Goal: Understand process/instructions

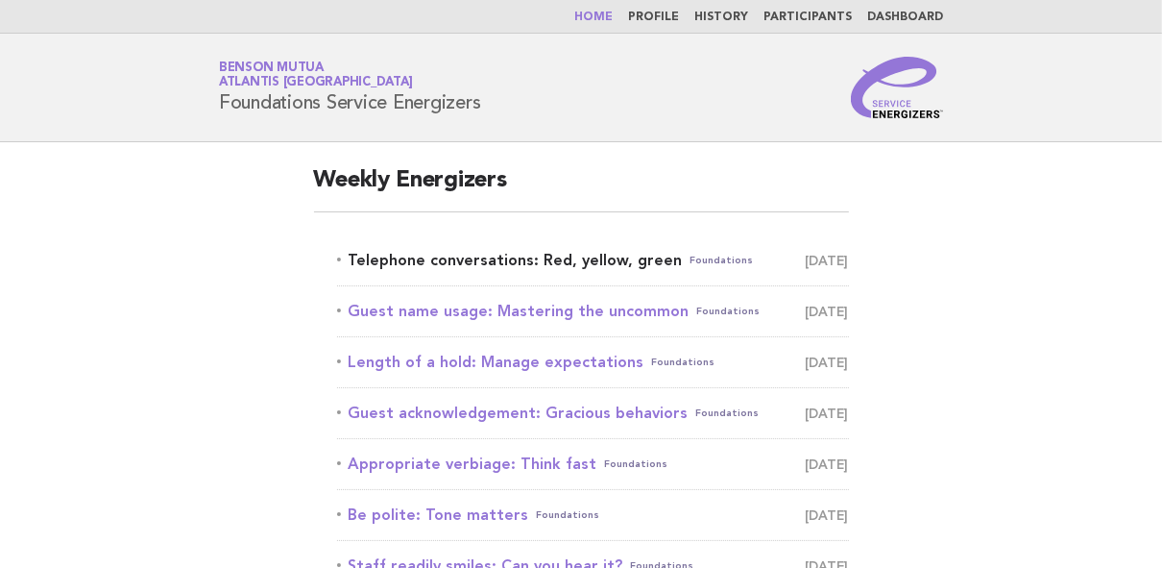
click at [539, 254] on link "Telephone conversations: Red, yellow, green Foundations [DATE]" at bounding box center [593, 260] width 512 height 27
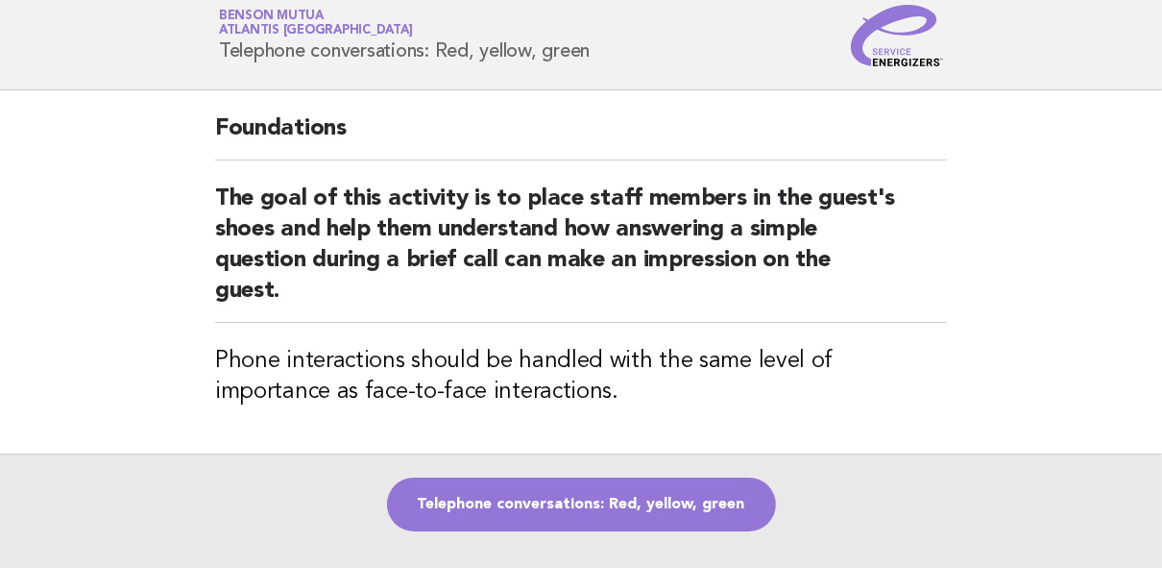
scroll to position [154, 0]
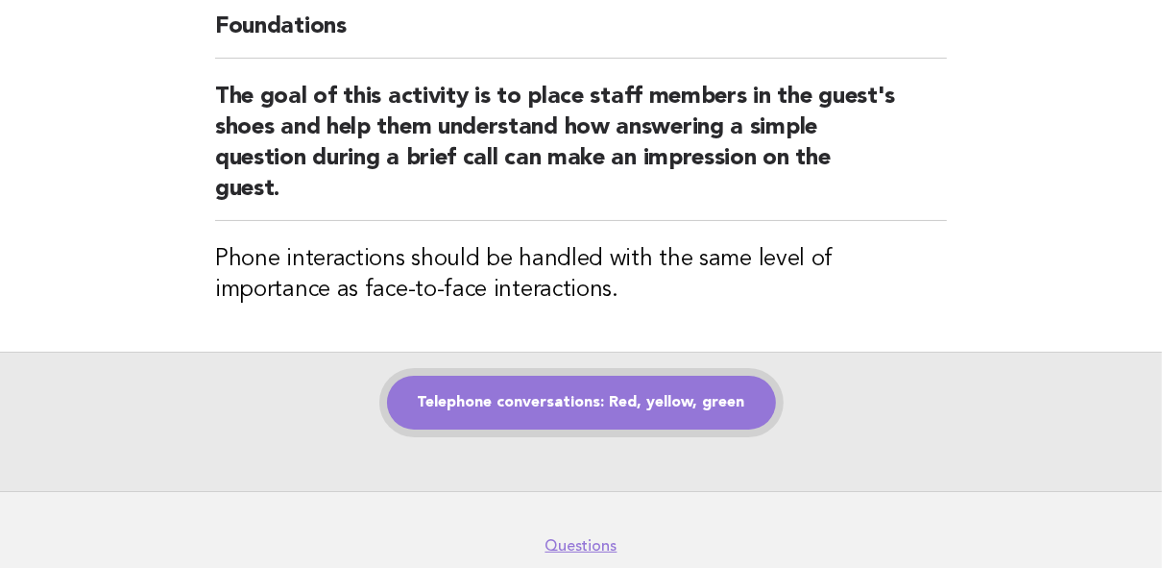
click at [602, 397] on link "Telephone conversations: Red, yellow, green" at bounding box center [581, 403] width 389 height 54
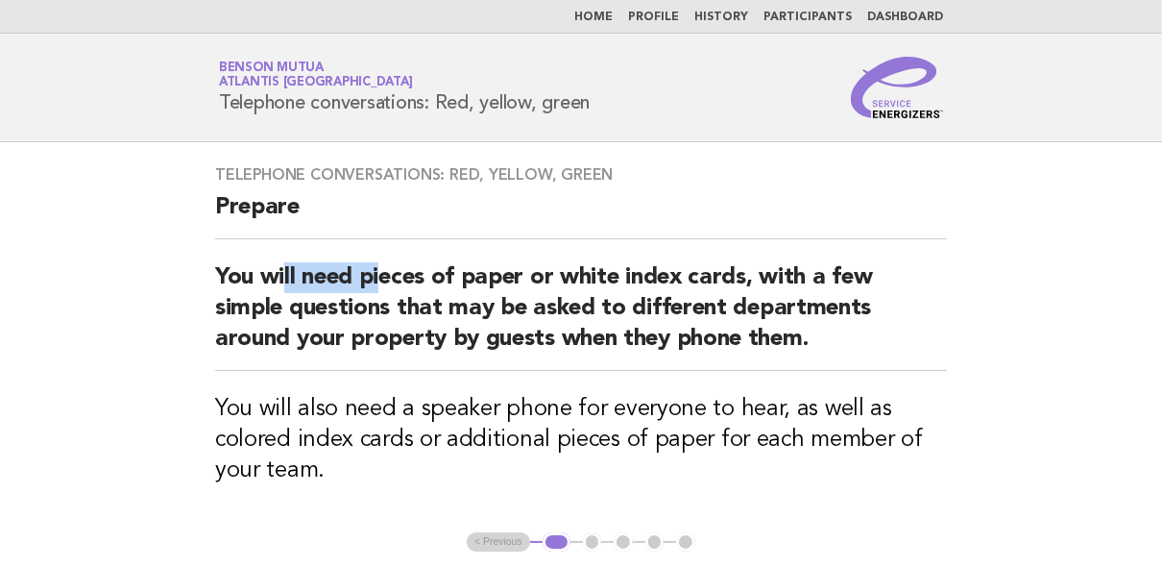
drag, startPoint x: 287, startPoint y: 277, endPoint x: 379, endPoint y: 274, distance: 92.2
click at [379, 274] on h2 "You will need pieces of paper or white index cards, with a few simple questions…" at bounding box center [581, 316] width 732 height 109
drag, startPoint x: 567, startPoint y: 407, endPoint x: 579, endPoint y: 405, distance: 12.6
click at [579, 405] on h3 "You will also need a speaker phone for everyone to hear, as well as colored ind…" at bounding box center [581, 440] width 732 height 92
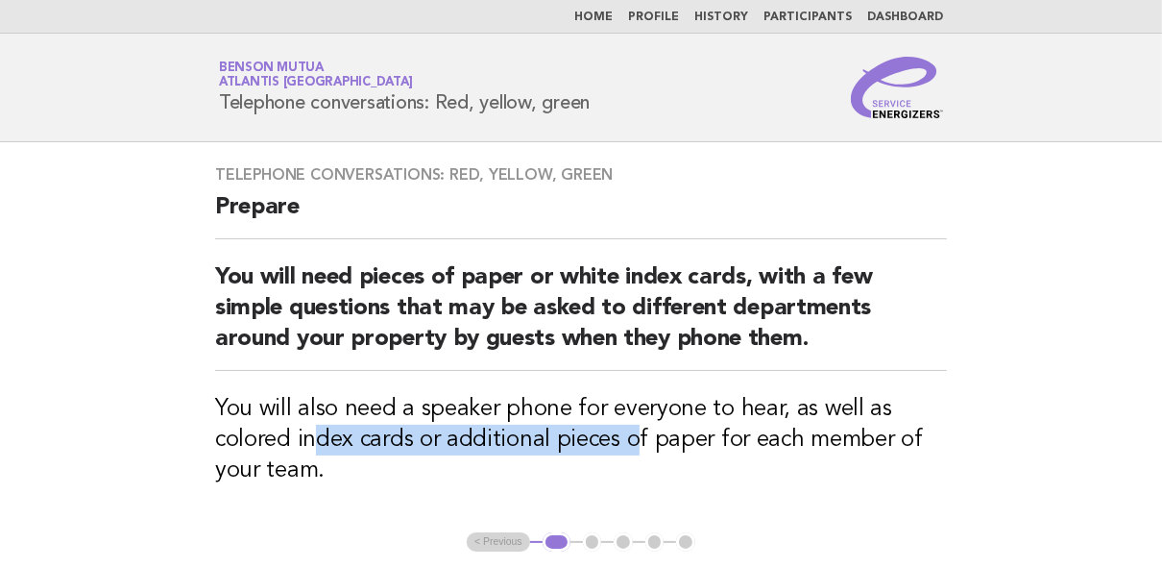
drag, startPoint x: 321, startPoint y: 436, endPoint x: 633, endPoint y: 441, distance: 312.2
click at [633, 441] on h3 "You will also need a speaker phone for everyone to hear, as well as colored ind…" at bounding box center [581, 440] width 732 height 92
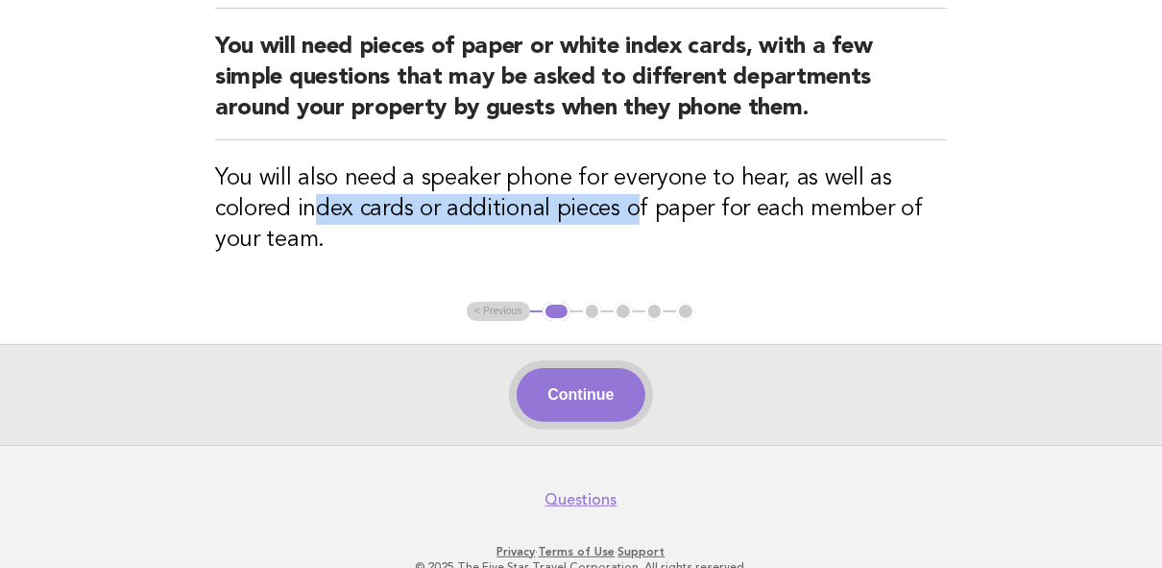
click at [556, 402] on button "Continue" at bounding box center [581, 395] width 128 height 54
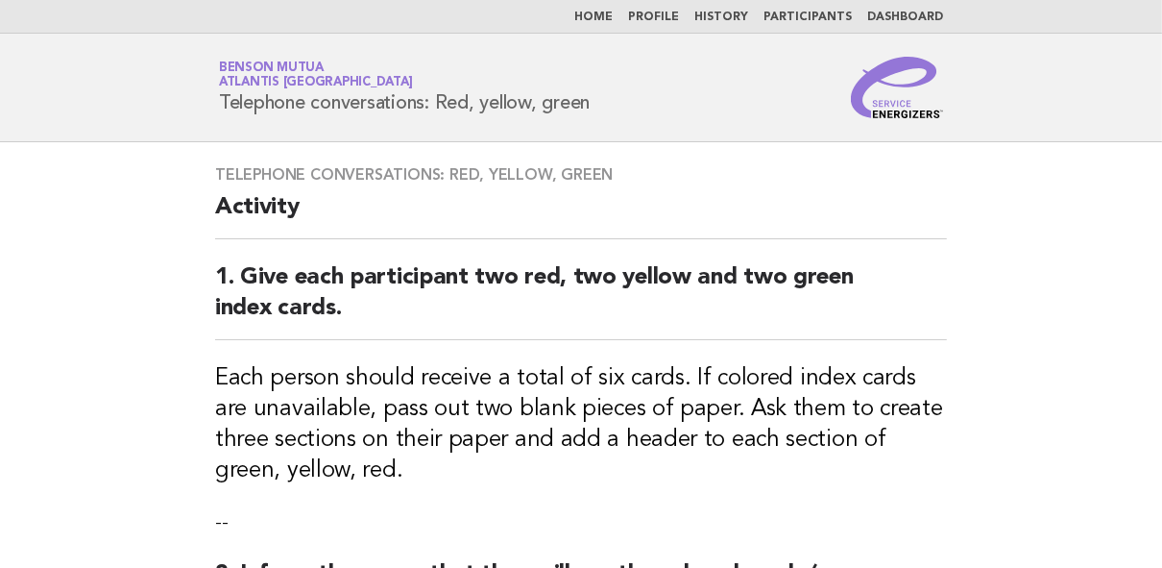
scroll to position [77, 0]
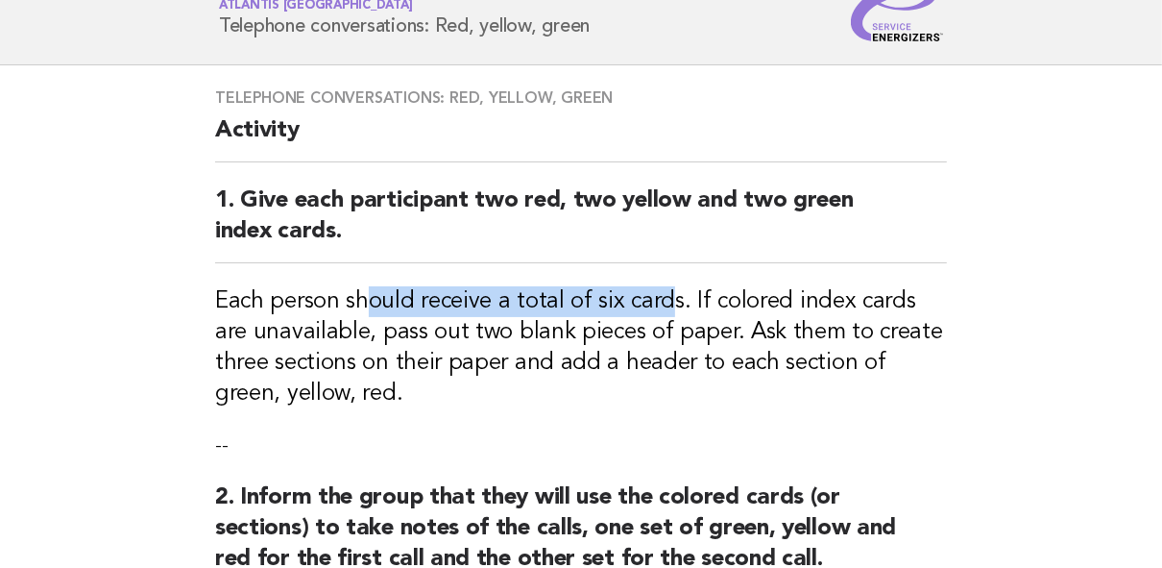
drag, startPoint x: 376, startPoint y: 302, endPoint x: 665, endPoint y: 311, distance: 288.3
click at [665, 311] on h3 "Each person should receive a total of six cards. If colored index cards are una…" at bounding box center [581, 347] width 732 height 123
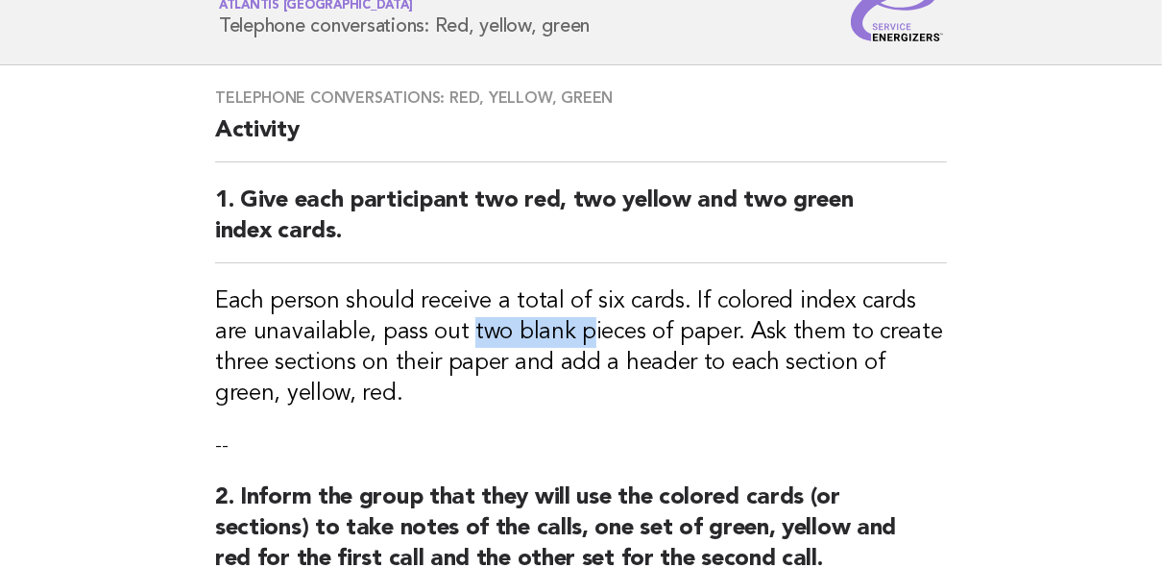
drag, startPoint x: 428, startPoint y: 334, endPoint x: 549, endPoint y: 333, distance: 121.0
click at [549, 333] on h3 "Each person should receive a total of six cards. If colored index cards are una…" at bounding box center [581, 347] width 732 height 123
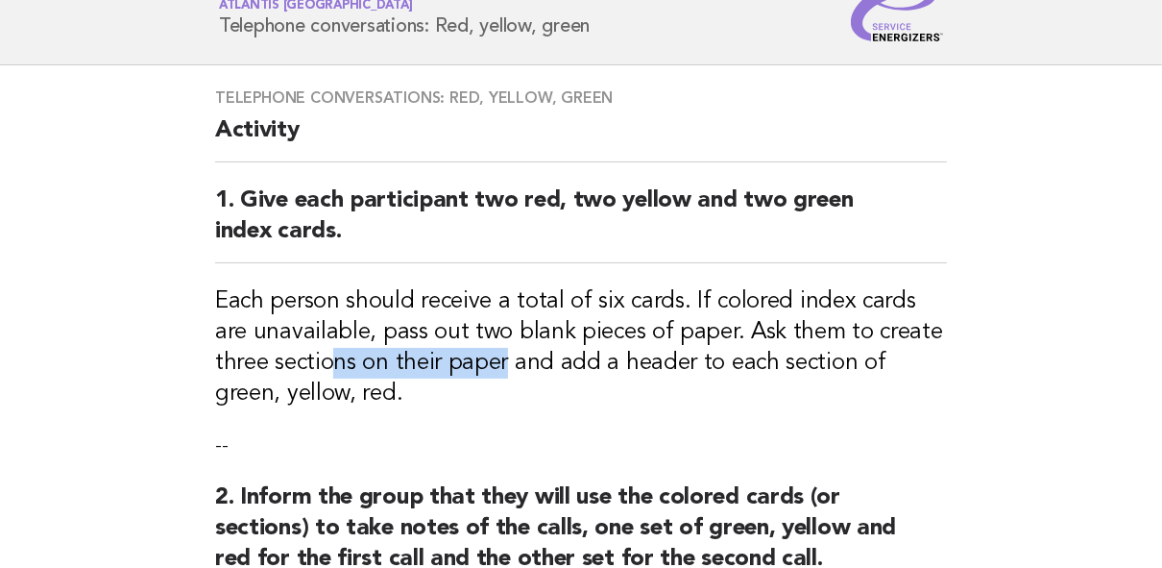
drag, startPoint x: 302, startPoint y: 361, endPoint x: 444, endPoint y: 365, distance: 142.2
click at [444, 365] on h3 "Each person should receive a total of six cards. If colored index cards are una…" at bounding box center [581, 347] width 732 height 123
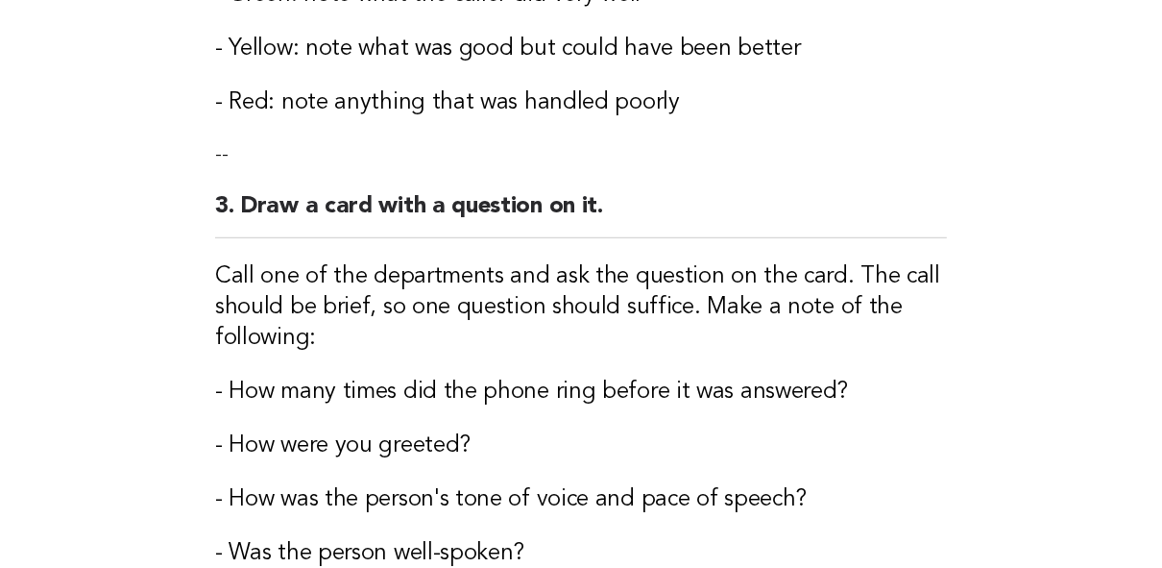
scroll to position [768, 0]
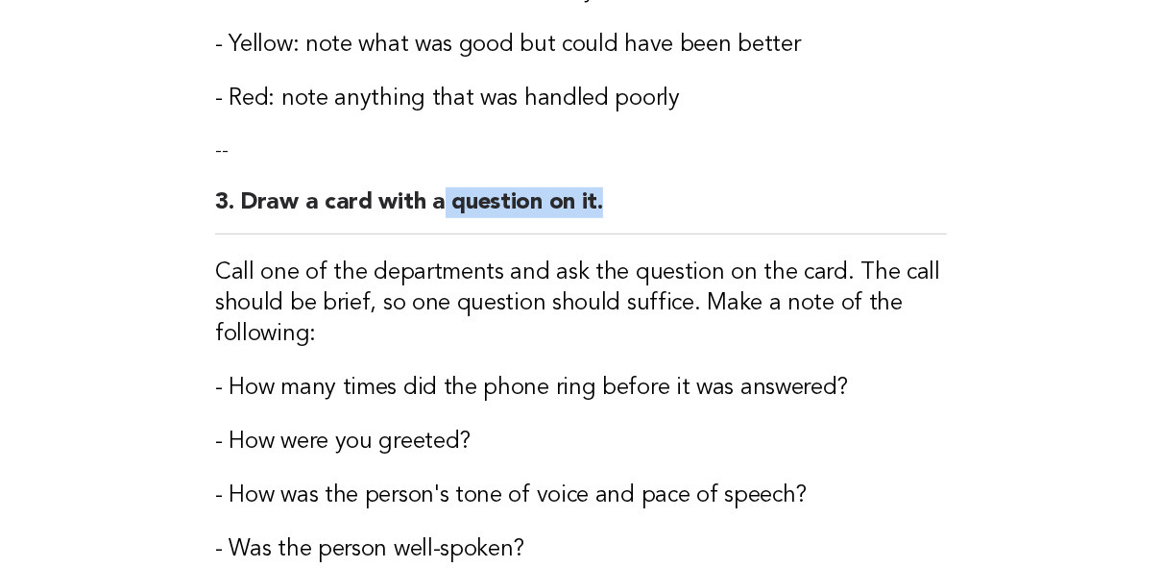
drag, startPoint x: 451, startPoint y: 202, endPoint x: 631, endPoint y: 202, distance: 179.6
click at [631, 202] on h2 "3. Draw a card with a question on it." at bounding box center [581, 210] width 732 height 47
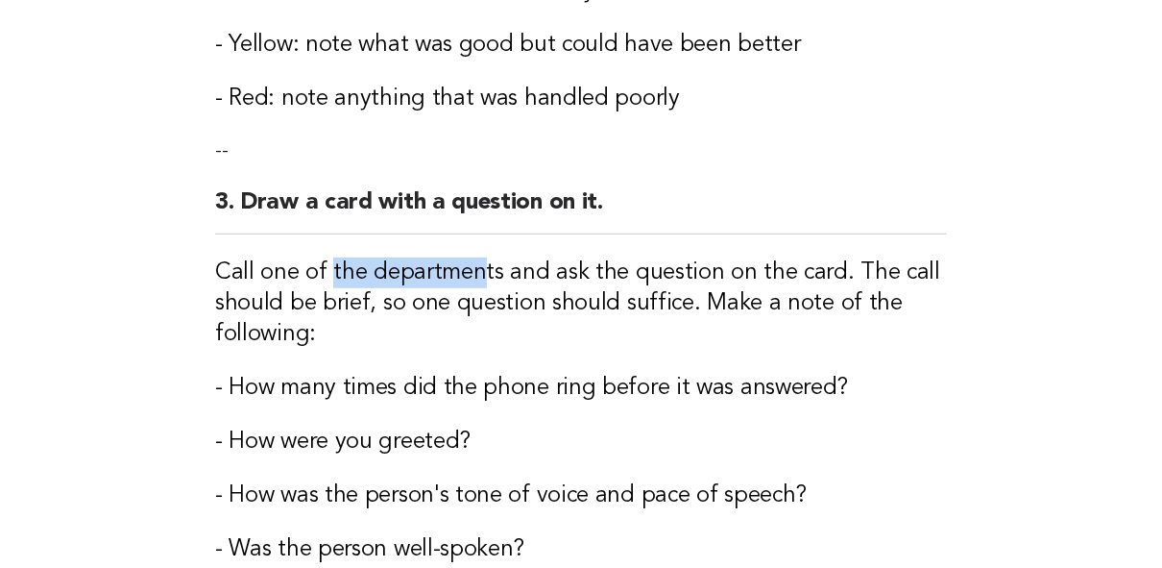
drag, startPoint x: 329, startPoint y: 269, endPoint x: 545, endPoint y: 327, distance: 222.7
click at [500, 277] on h3 "Call one of the departments and ask the question on the card. The call should b…" at bounding box center [581, 303] width 732 height 92
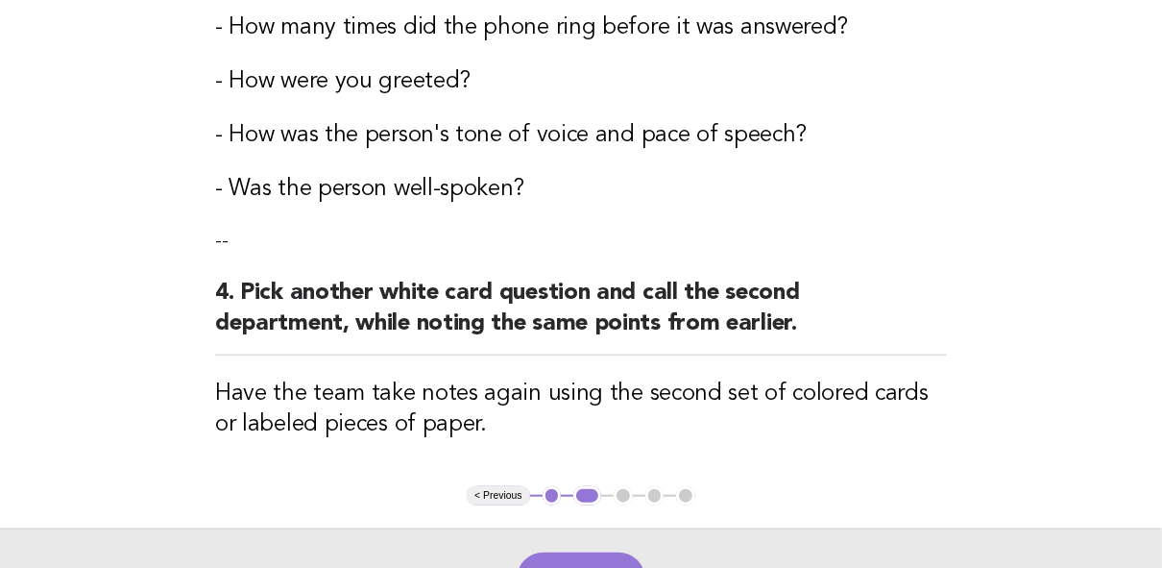
scroll to position [1152, 0]
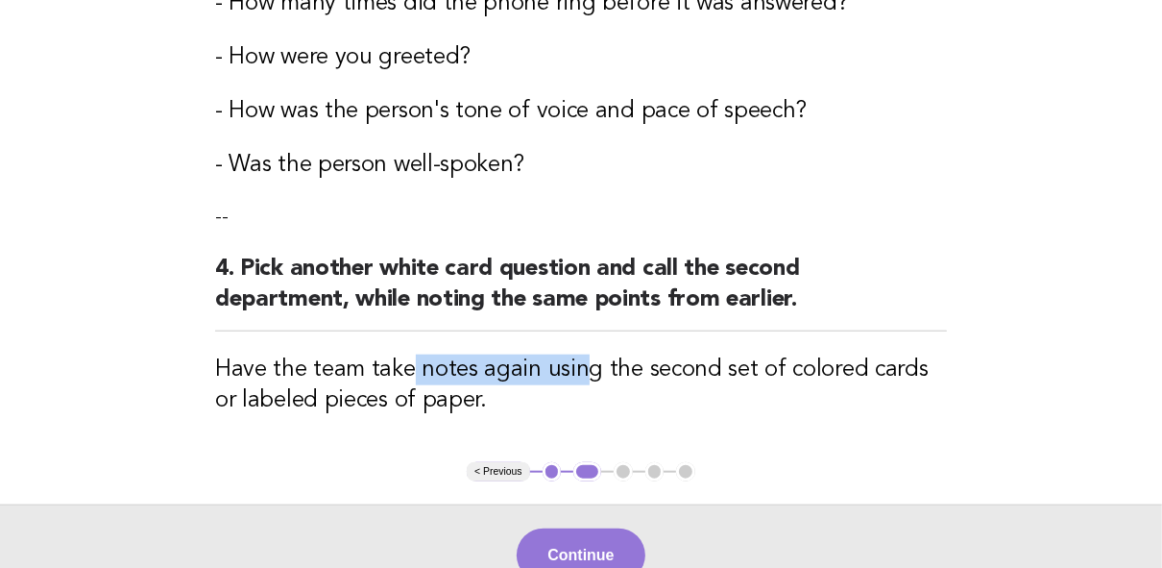
drag, startPoint x: 428, startPoint y: 370, endPoint x: 582, endPoint y: 371, distance: 153.7
click at [582, 371] on h3 "Have the team take notes again using the second set of colored cards or labeled…" at bounding box center [581, 384] width 732 height 61
click at [599, 562] on button "Continue" at bounding box center [581, 555] width 128 height 54
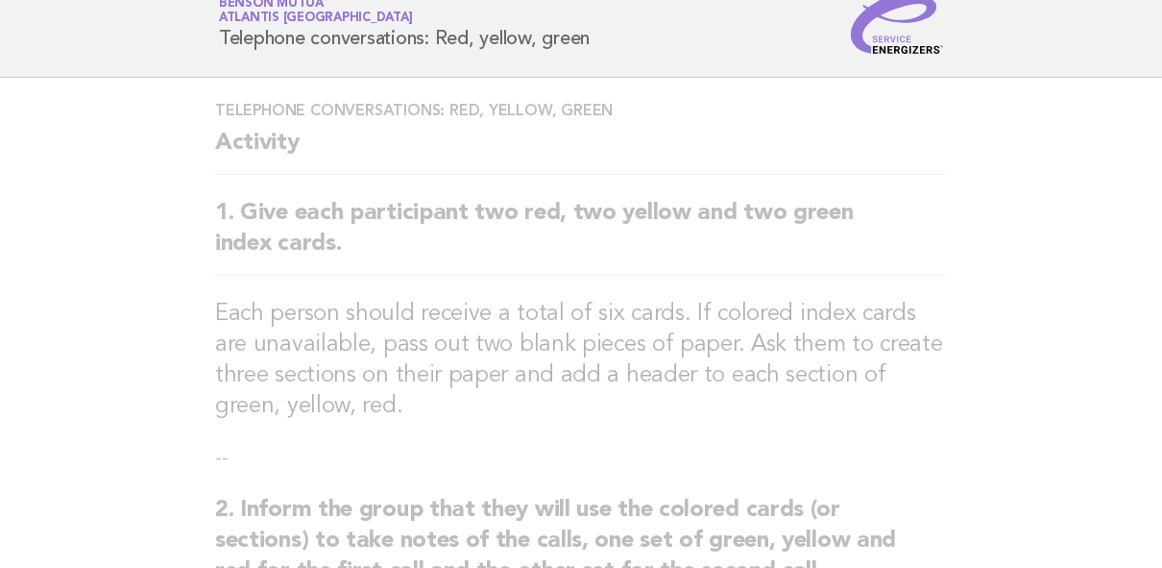
scroll to position [0, 0]
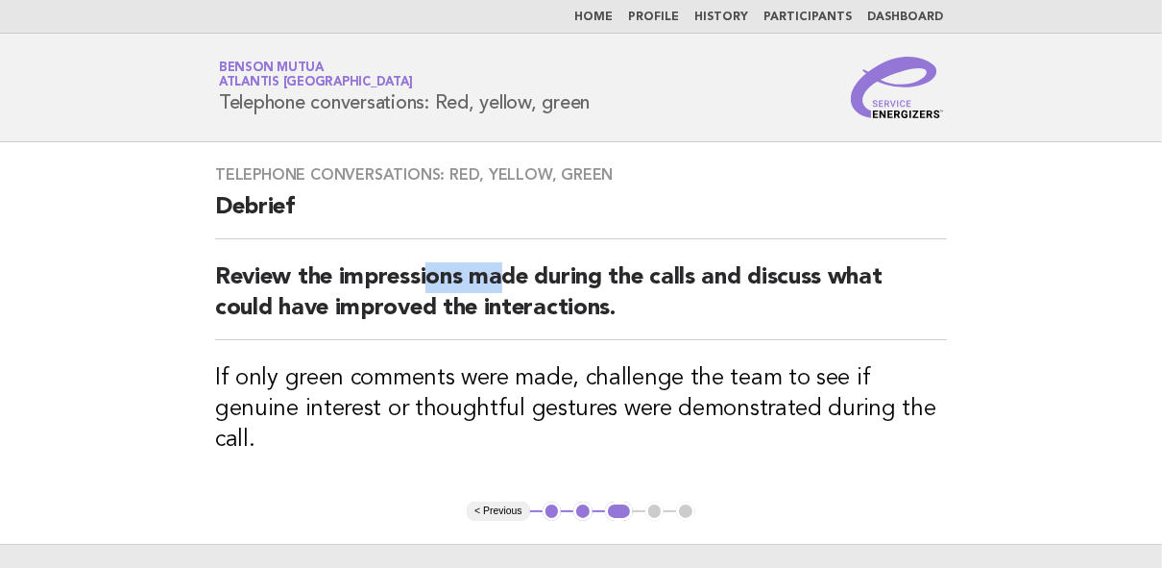
drag, startPoint x: 431, startPoint y: 280, endPoint x: 498, endPoint y: 272, distance: 67.8
click at [498, 272] on h2 "Review the impressions made during the calls and discuss what could have improv…" at bounding box center [581, 301] width 732 height 78
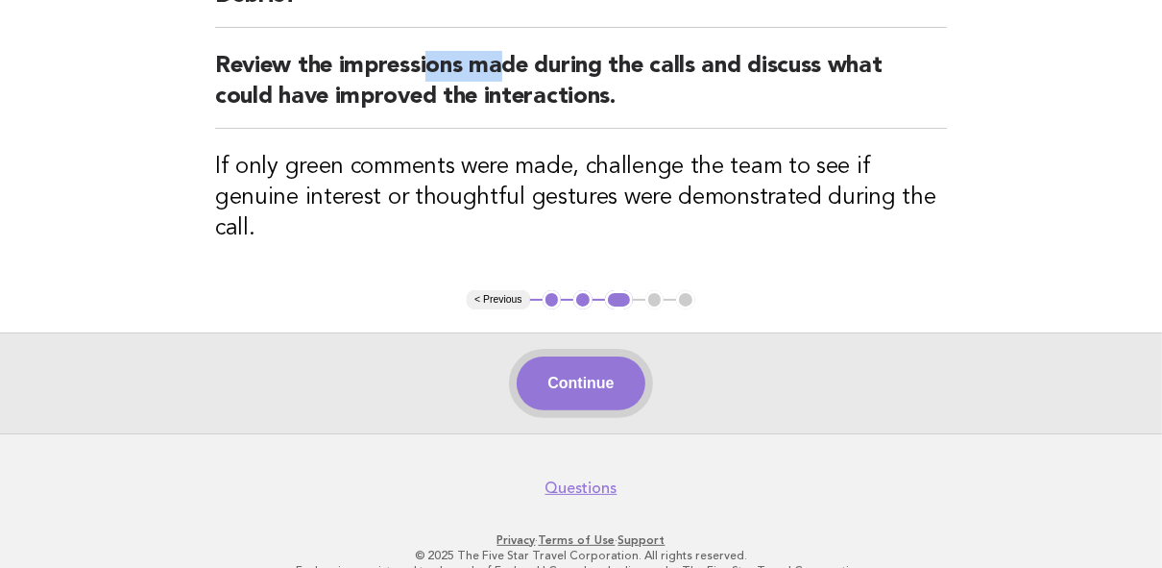
click at [624, 356] on button "Continue" at bounding box center [581, 383] width 128 height 54
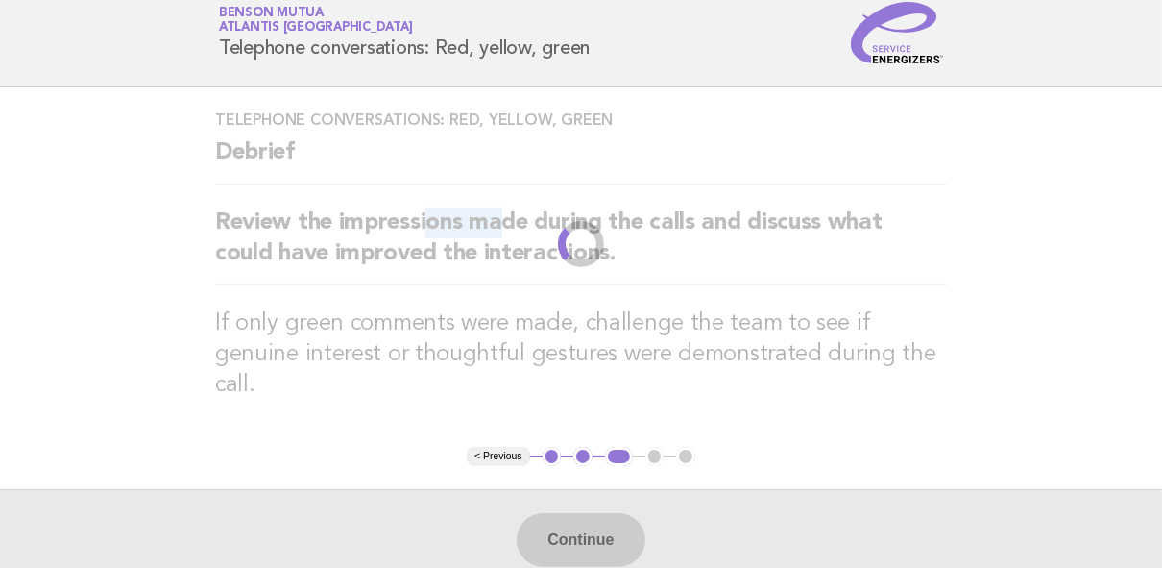
scroll to position [0, 0]
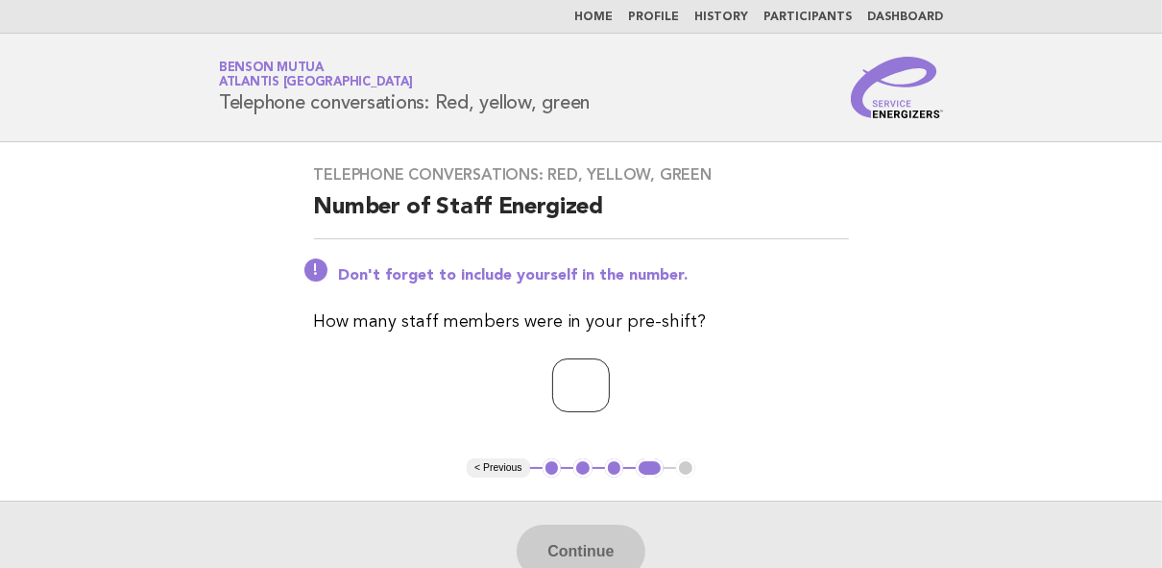
click at [578, 394] on input "number" at bounding box center [581, 385] width 58 height 54
type input "*"
click at [595, 541] on button "Continue" at bounding box center [581, 551] width 128 height 54
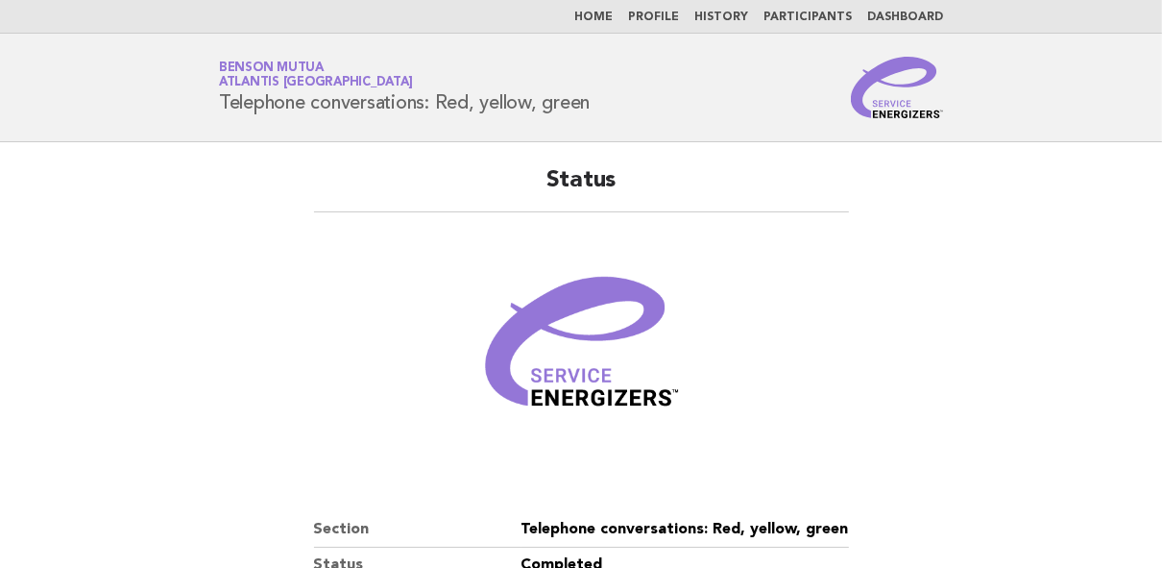
click at [607, 14] on link "Home" at bounding box center [593, 18] width 38 height 12
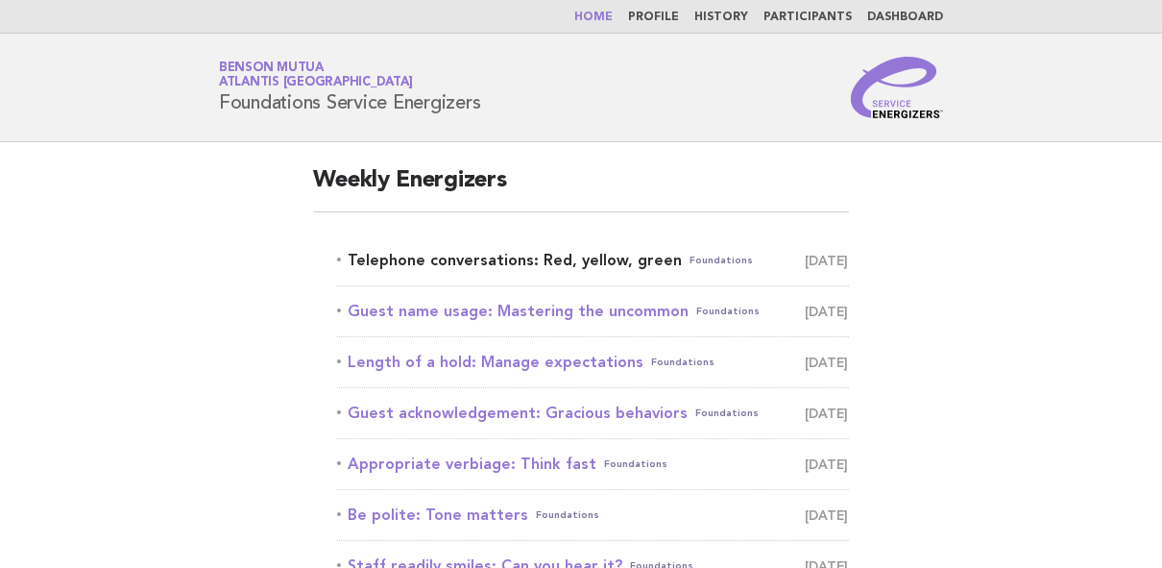
click at [519, 255] on link "Telephone conversations: Red, yellow, green Foundations [DATE]" at bounding box center [593, 260] width 512 height 27
